Goal: Check status: Check status

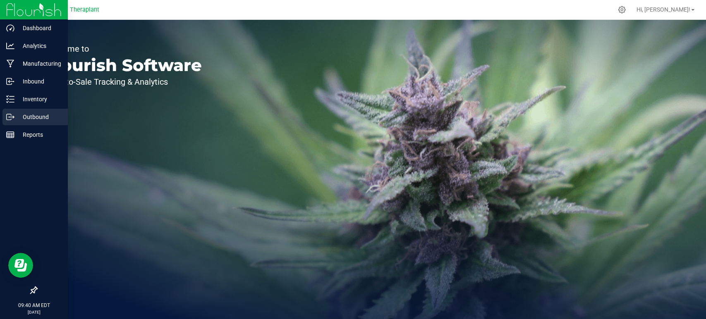
click at [8, 115] on icon at bounding box center [10, 117] width 8 height 8
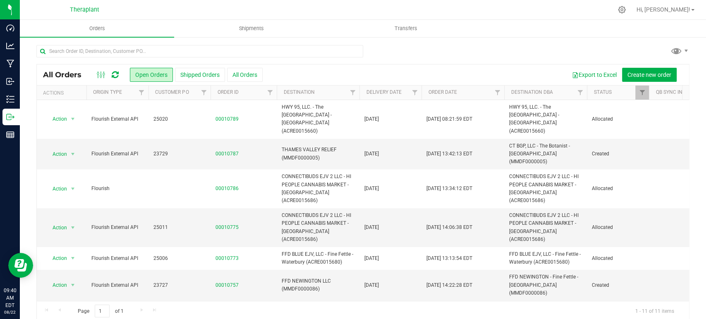
click at [116, 76] on icon at bounding box center [115, 75] width 7 height 8
click at [413, 92] on span "Filter" at bounding box center [414, 92] width 7 height 7
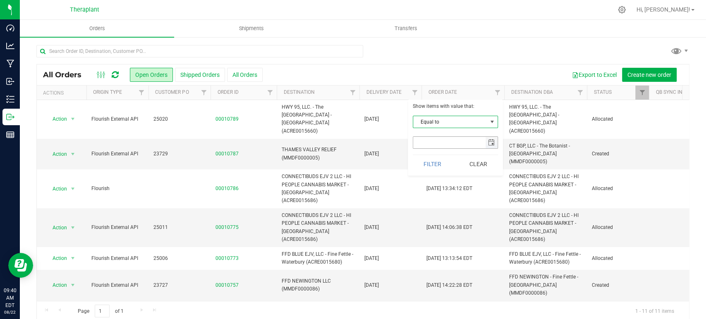
click at [493, 142] on span "select" at bounding box center [491, 142] width 7 height 7
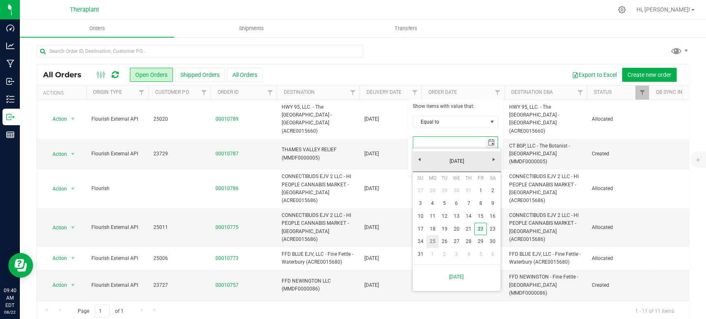
click at [435, 240] on link "25" at bounding box center [432, 241] width 12 height 13
type input "[DATE]"
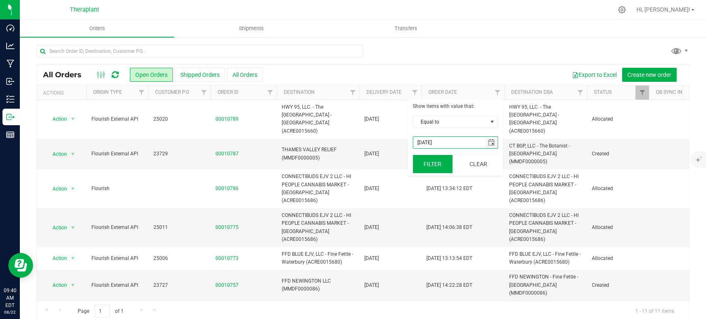
click at [440, 165] on button "Filter" at bounding box center [433, 164] width 40 height 18
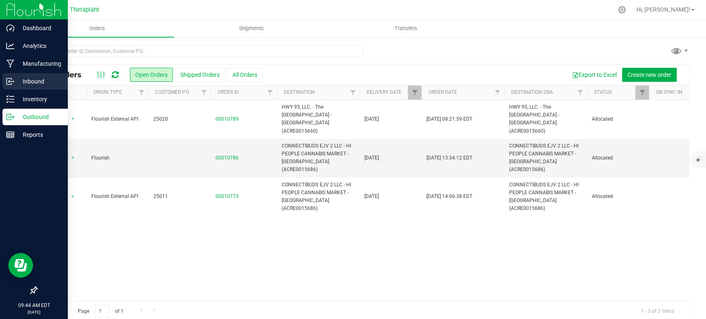
click at [29, 77] on p "Inbound" at bounding box center [39, 81] width 50 height 10
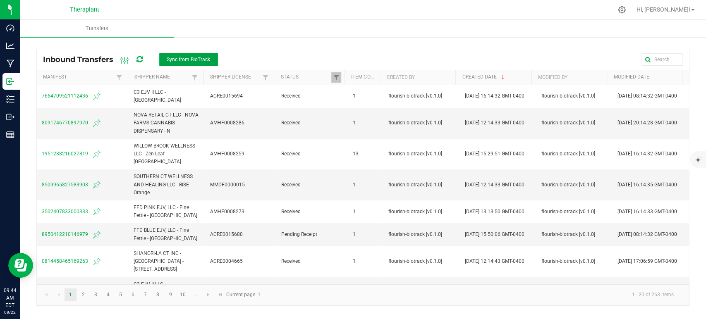
click at [188, 58] on span "Sync from BioTrack" at bounding box center [188, 60] width 43 height 6
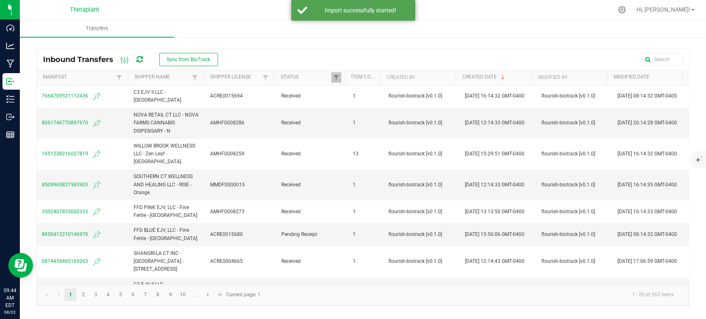
click at [138, 60] on icon at bounding box center [139, 59] width 6 height 7
click at [138, 60] on icon at bounding box center [139, 59] width 7 height 6
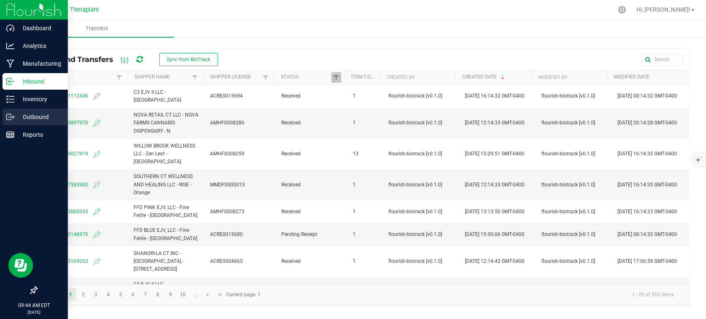
click at [42, 115] on p "Outbound" at bounding box center [39, 117] width 50 height 10
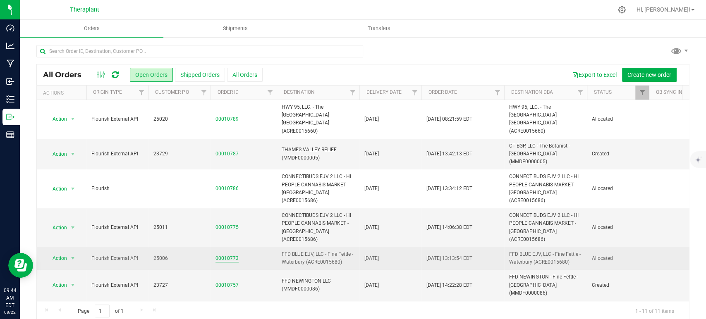
click at [222, 255] on link "00010773" at bounding box center [226, 259] width 23 height 8
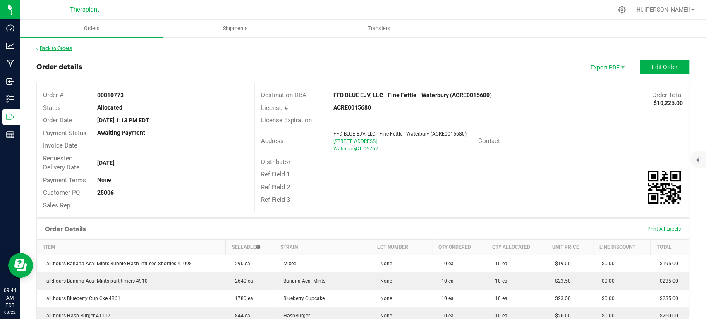
click at [63, 48] on link "Back to Orders" at bounding box center [54, 48] width 36 height 6
